Goal: Transaction & Acquisition: Purchase product/service

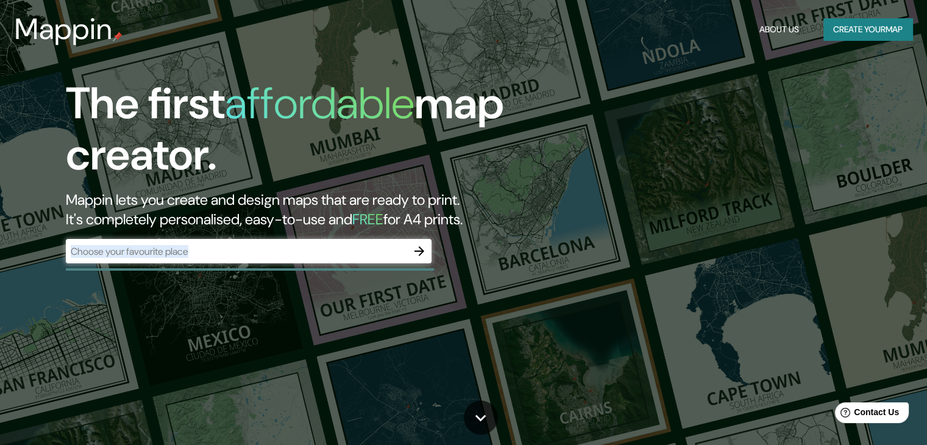
drag, startPoint x: 363, startPoint y: 263, endPoint x: 346, endPoint y: 251, distance: 21.0
click at [346, 251] on div "​" at bounding box center [249, 252] width 366 height 27
click at [346, 251] on input "text" at bounding box center [236, 251] width 341 height 14
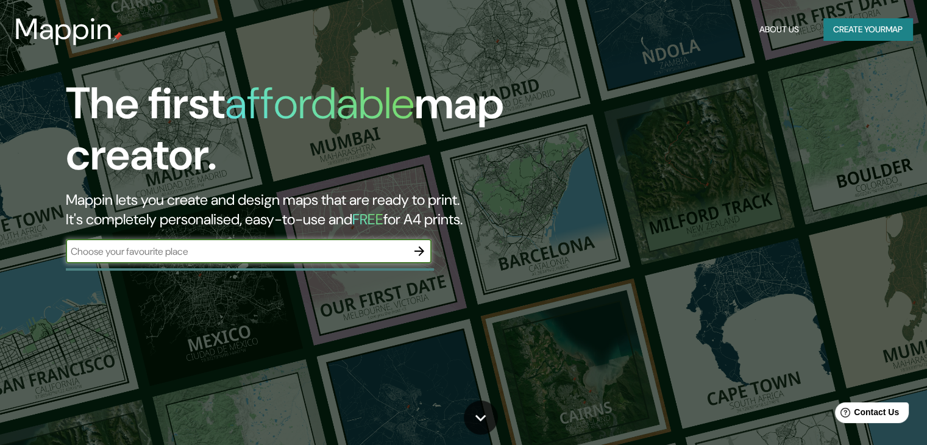
click at [346, 251] on input "text" at bounding box center [236, 251] width 341 height 14
type input "VALLEDUPAR"
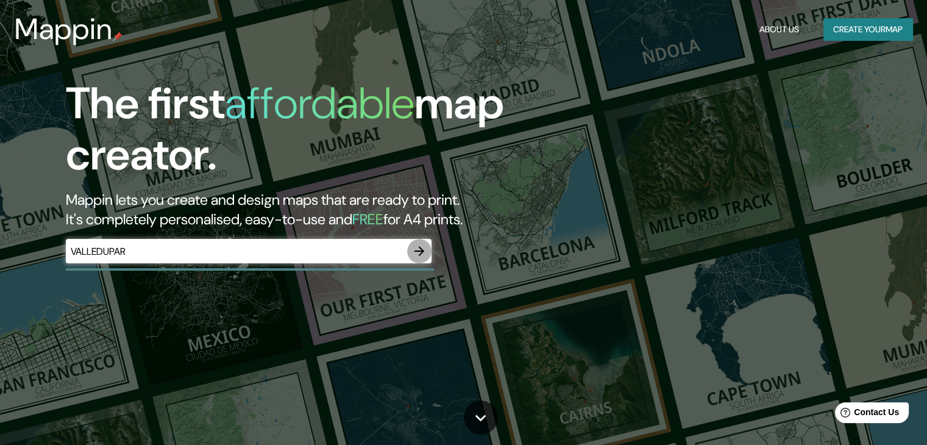
click at [423, 255] on icon "button" at bounding box center [419, 251] width 15 height 15
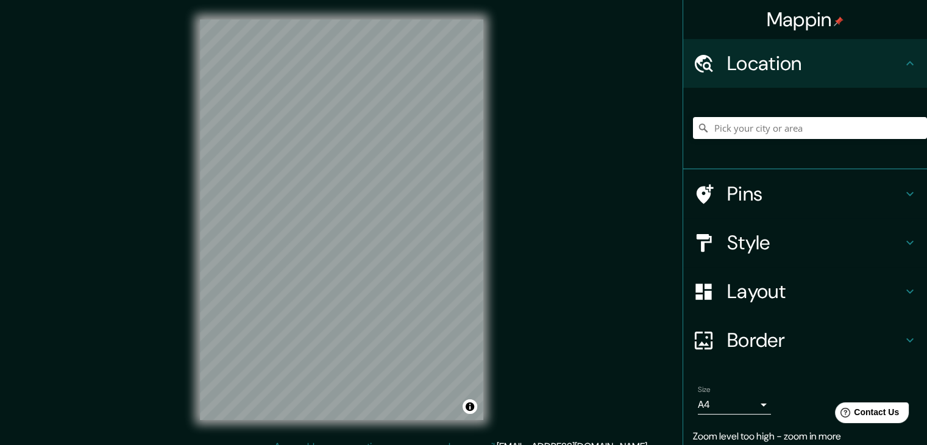
click at [499, 132] on div "© Mapbox © OpenStreetMap Improve this map" at bounding box center [341, 219] width 322 height 439
click at [776, 120] on input "Pick your city or area" at bounding box center [810, 128] width 234 height 22
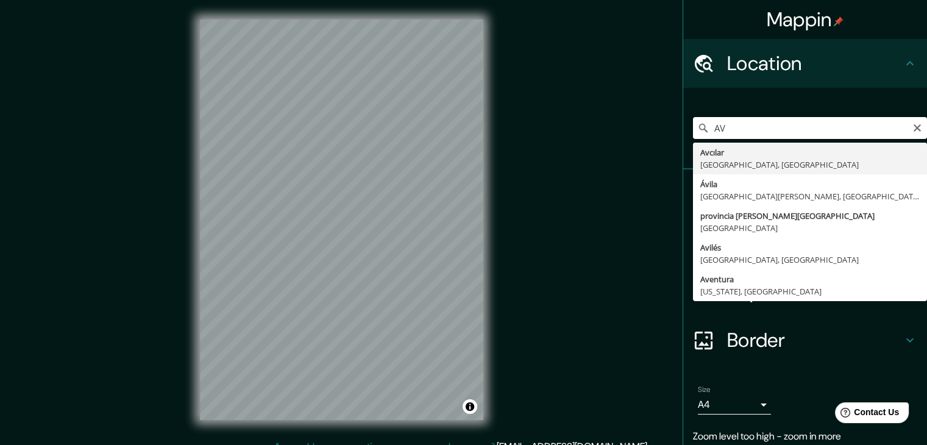
type input "A"
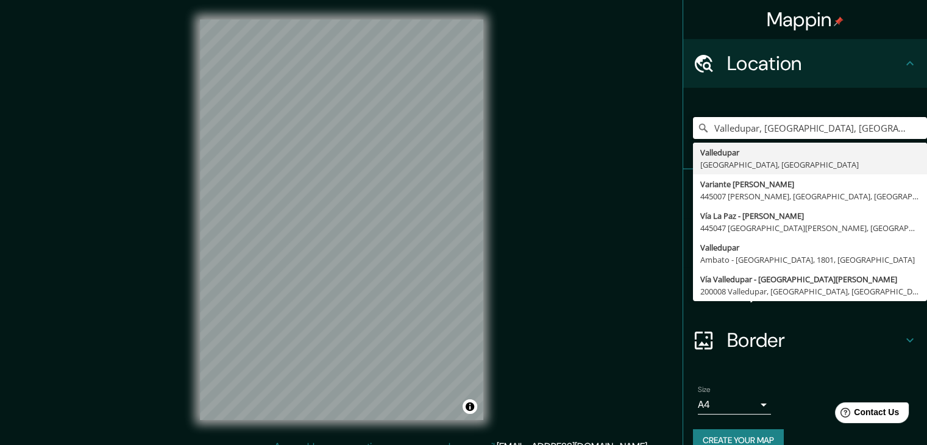
type input "Valledupar, [GEOGRAPHIC_DATA], [GEOGRAPHIC_DATA]"
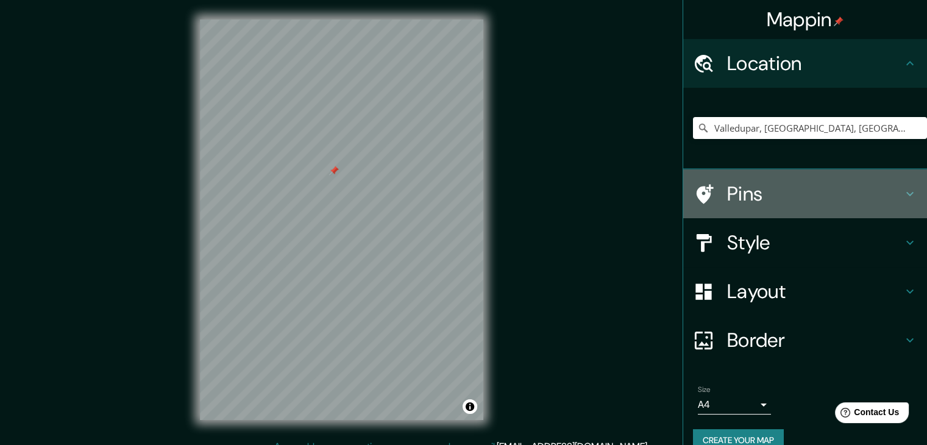
click at [746, 195] on h4 "Pins" at bounding box center [814, 194] width 175 height 24
